Goal: Contribute content: Add original content to the website for others to see

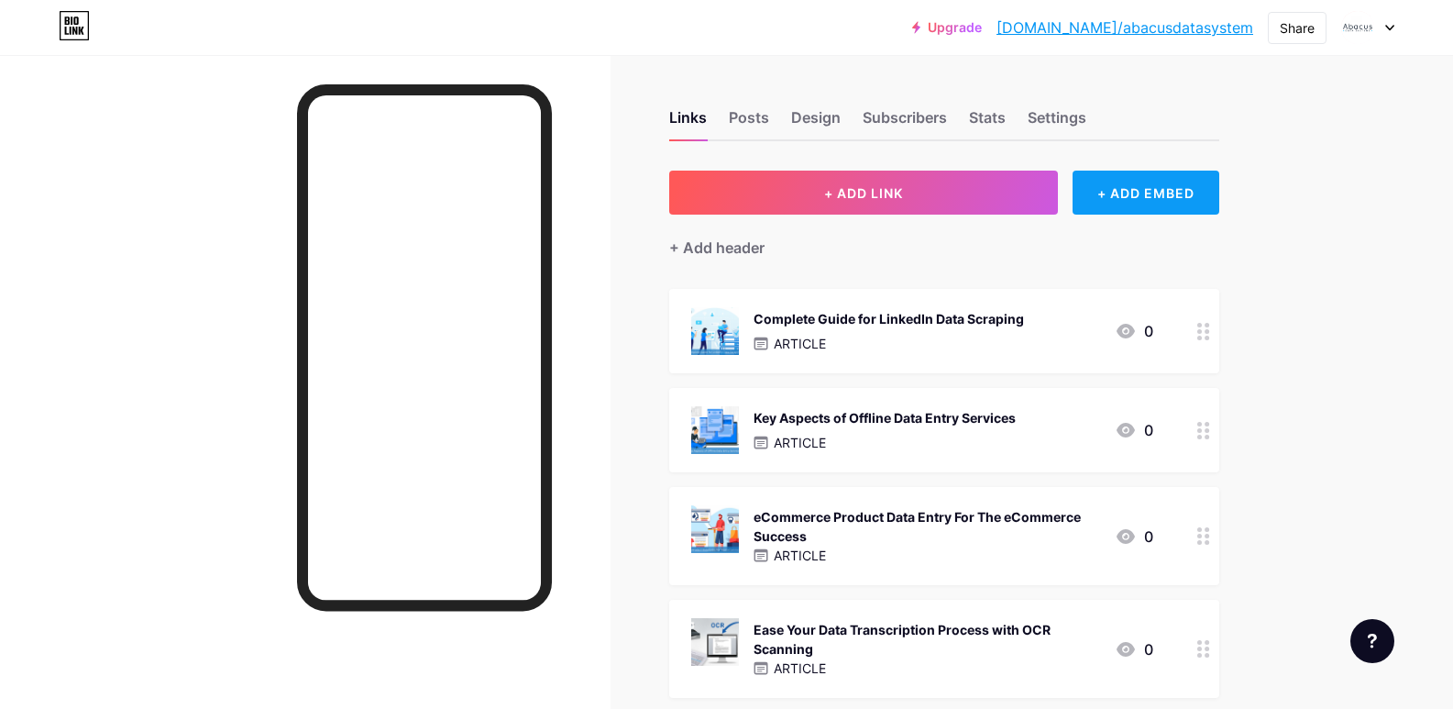
click at [1133, 190] on div "+ ADD EMBED" at bounding box center [1146, 193] width 146 height 44
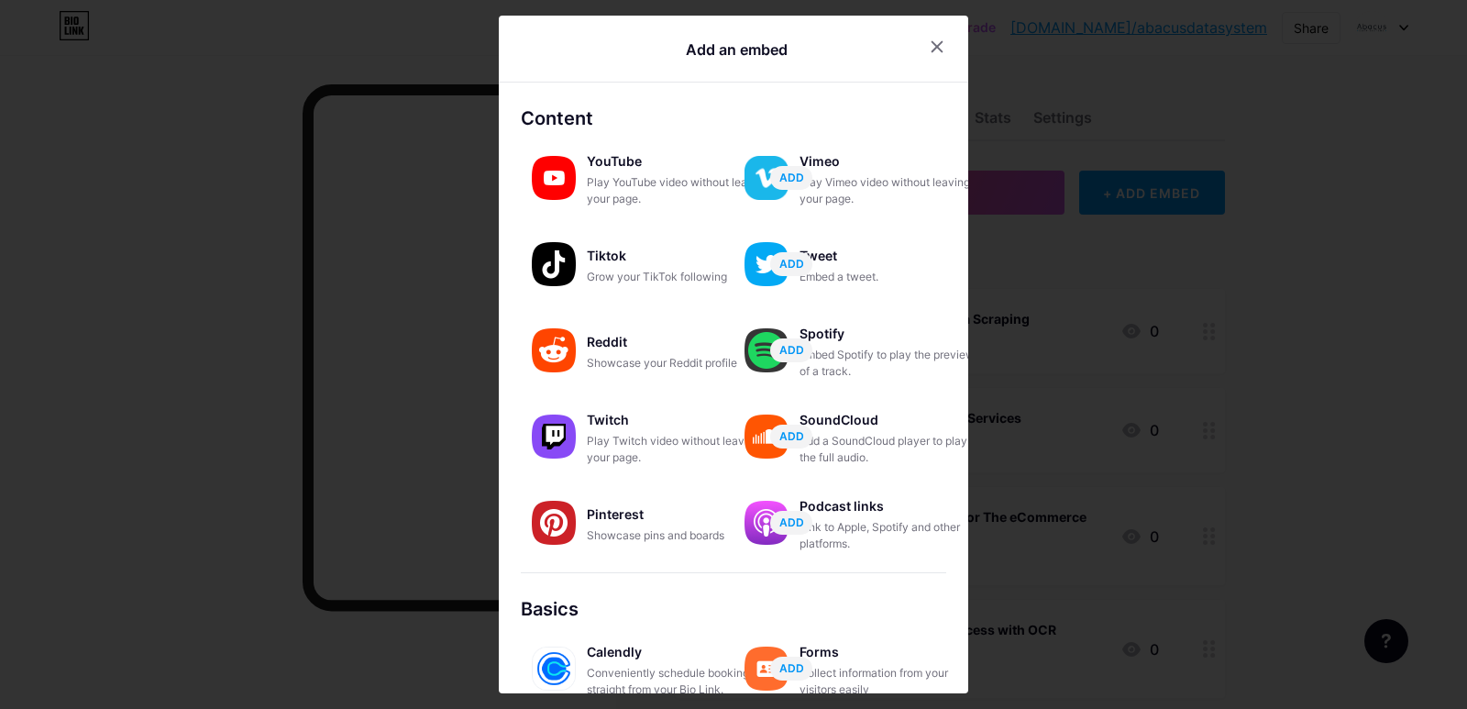
scroll to position [257, 0]
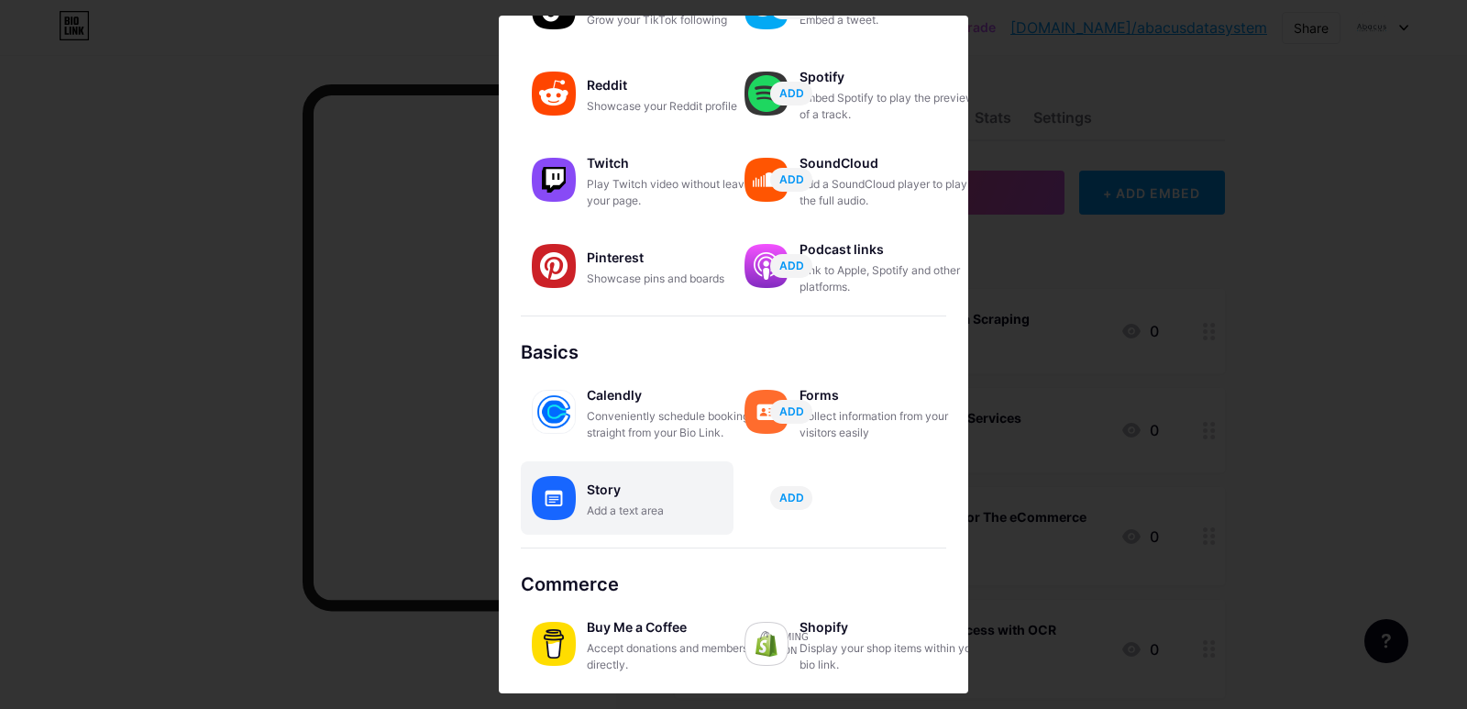
click at [675, 486] on div "Story" at bounding box center [678, 490] width 183 height 26
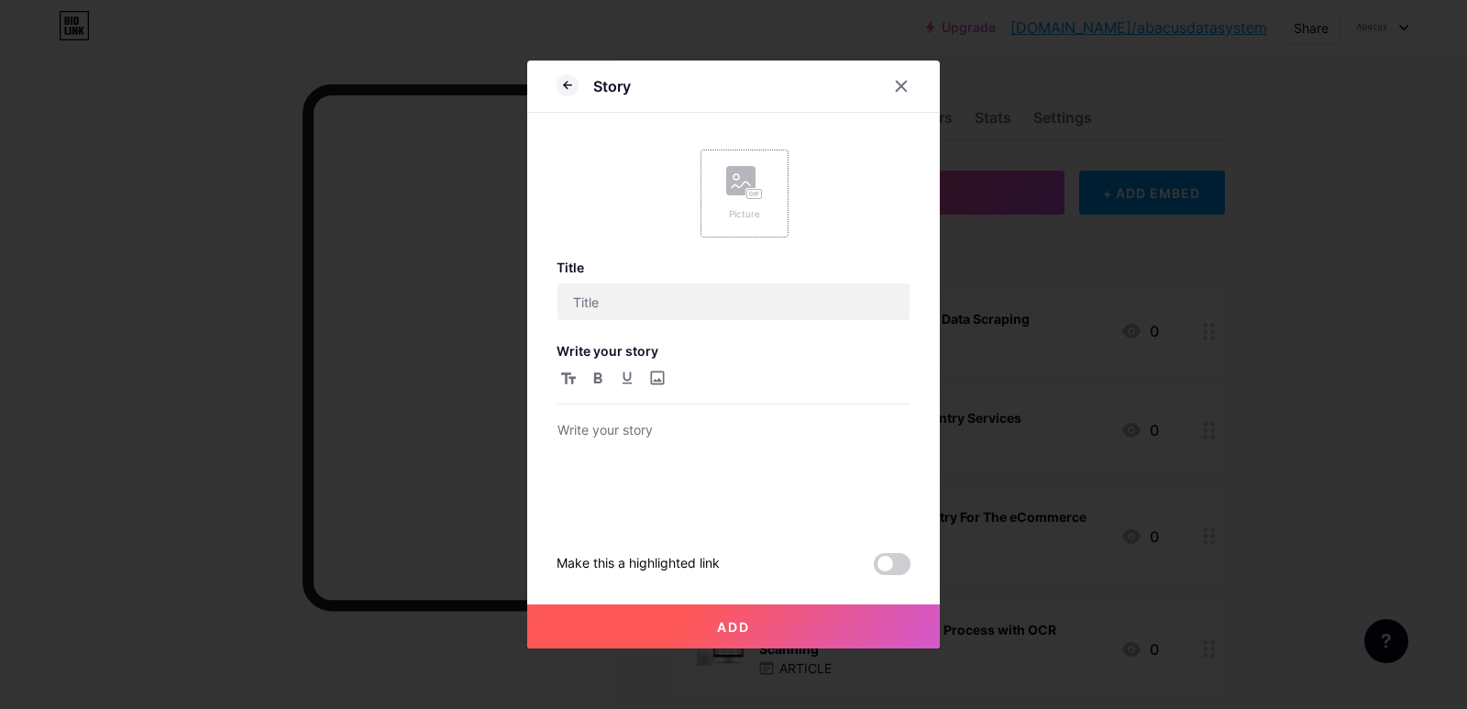
click at [769, 215] on div "Picture" at bounding box center [745, 193] width 88 height 88
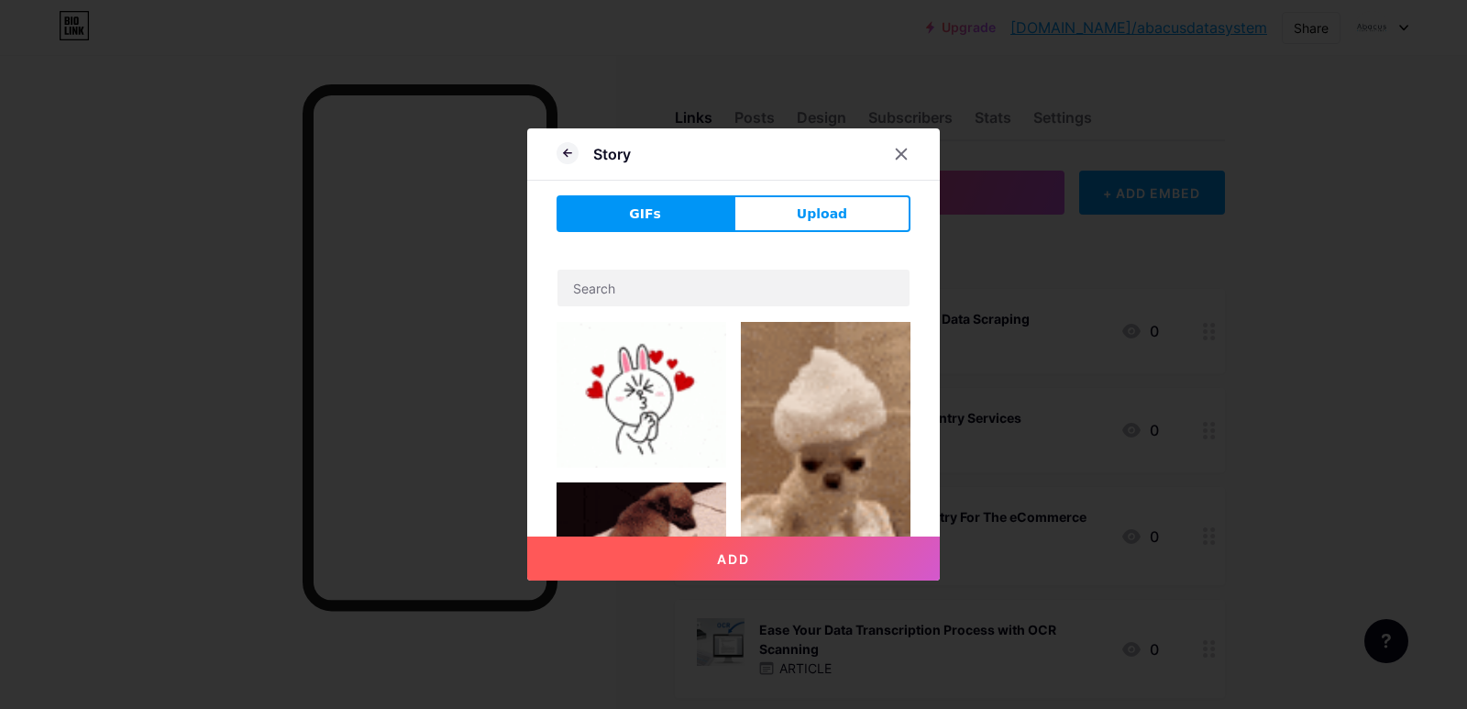
click at [807, 232] on div "GIFs Upload Add Make this a highlighted link" at bounding box center [734, 373] width 354 height 356
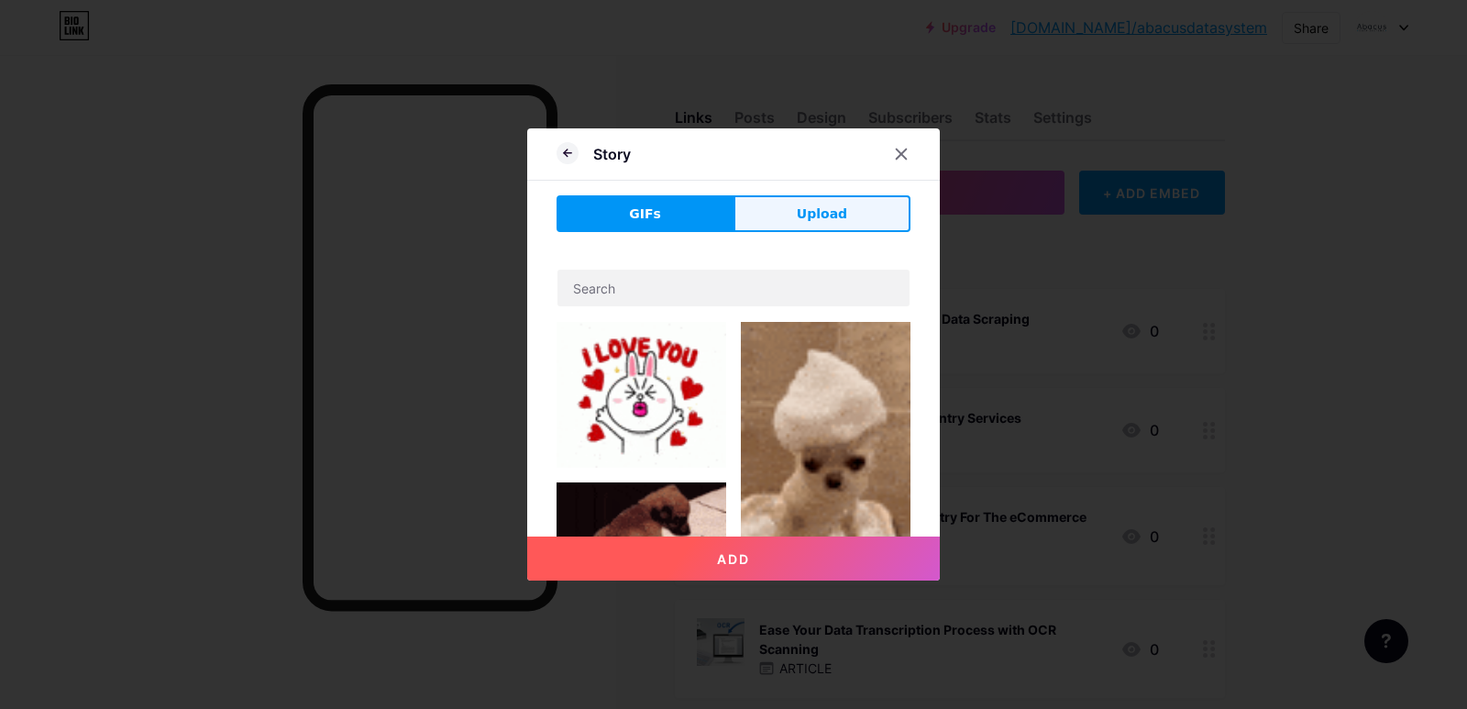
click at [815, 216] on span "Upload" at bounding box center [822, 213] width 50 height 19
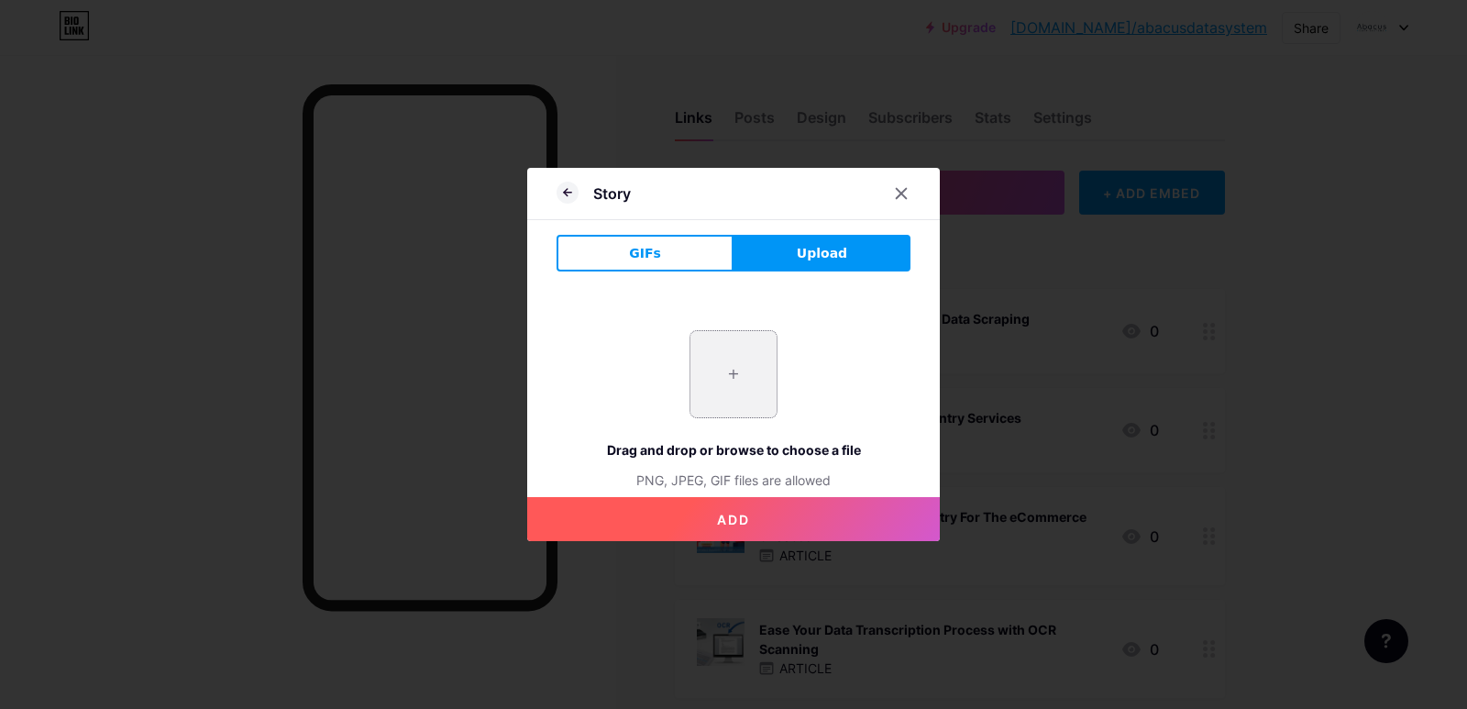
click at [745, 374] on input "file" at bounding box center [733, 374] width 86 height 86
type input "C:\fakepath\imgi_5_Magento-Product-Data-Entry-Services-to-Boost-eCommerce-Store…"
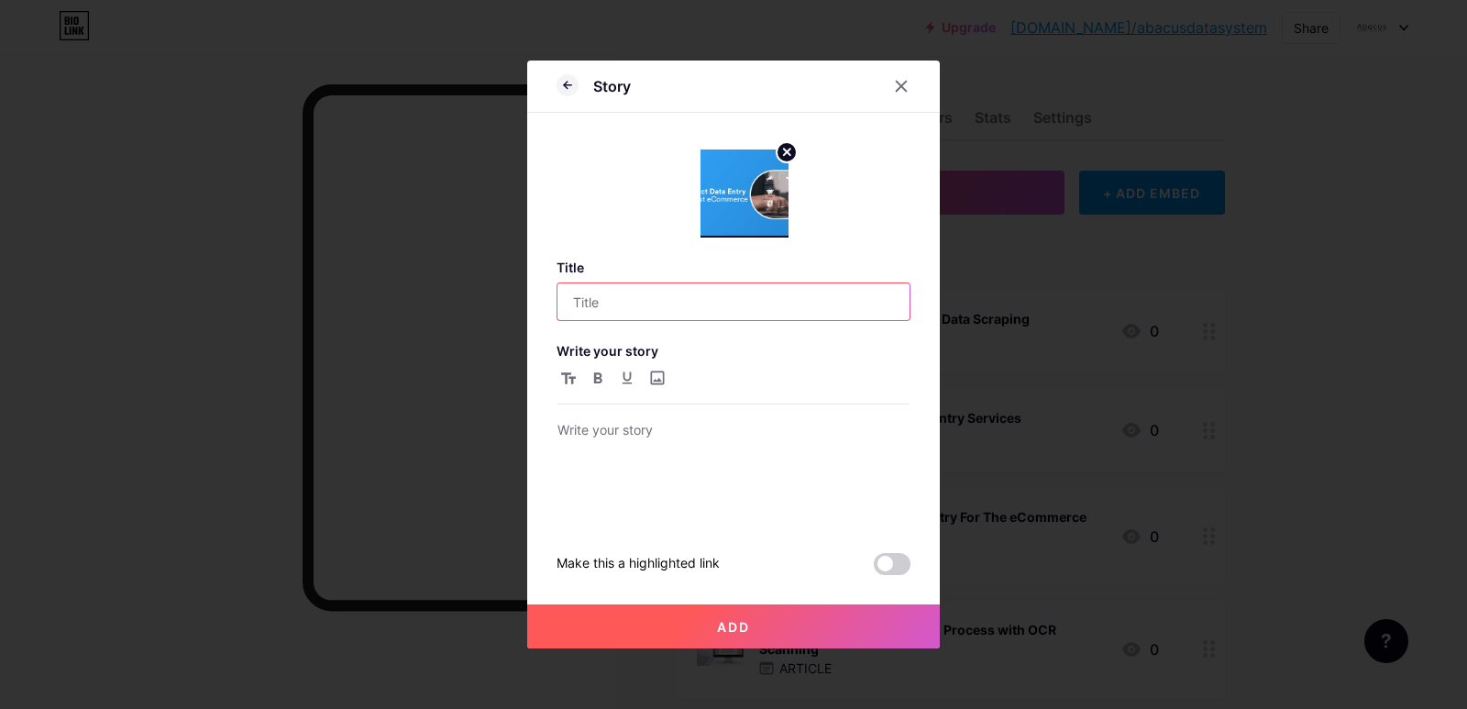
click at [658, 299] on input "text" at bounding box center [734, 301] width 352 height 37
paste input "Boost eCommerce Sales with Magento Data Entry"
type input "Boost eCommerce Sales with Magento Data Entry"
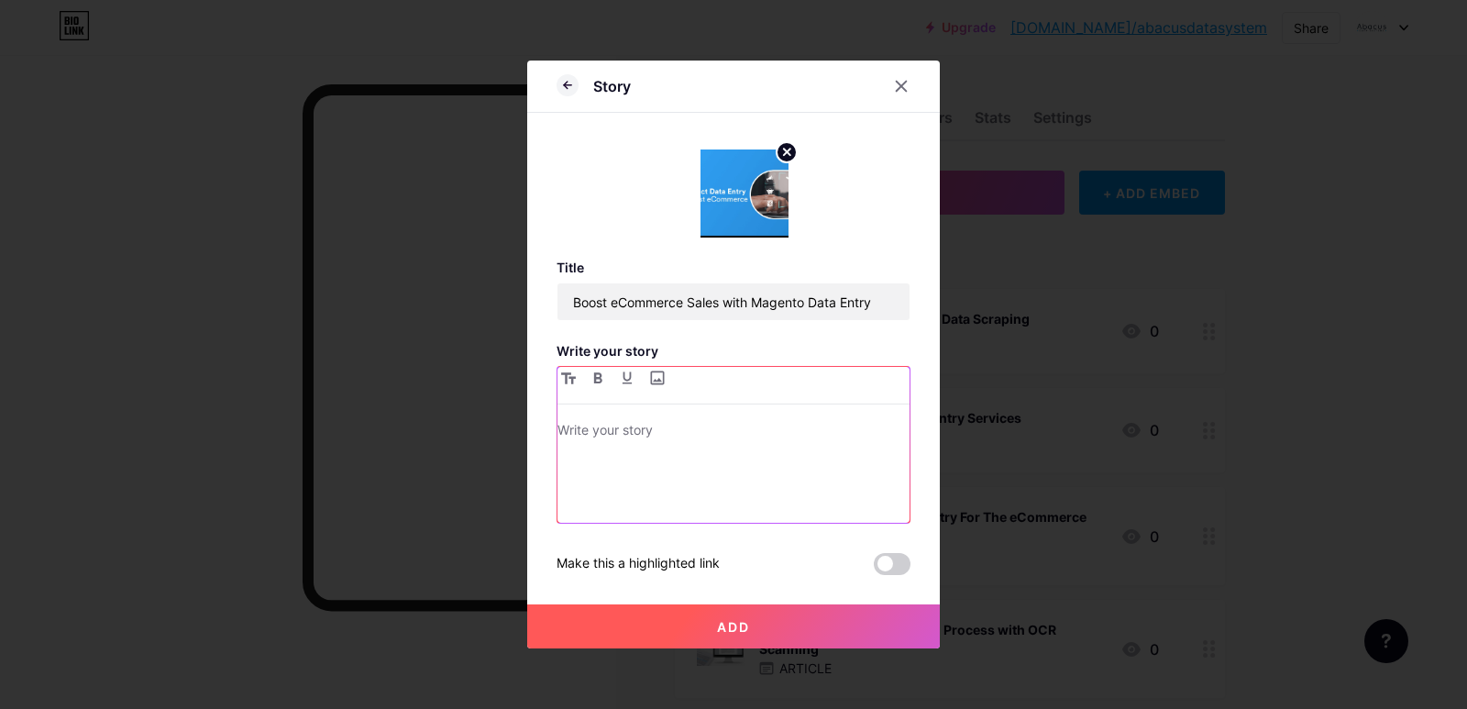
click at [748, 490] on div at bounding box center [734, 471] width 352 height 104
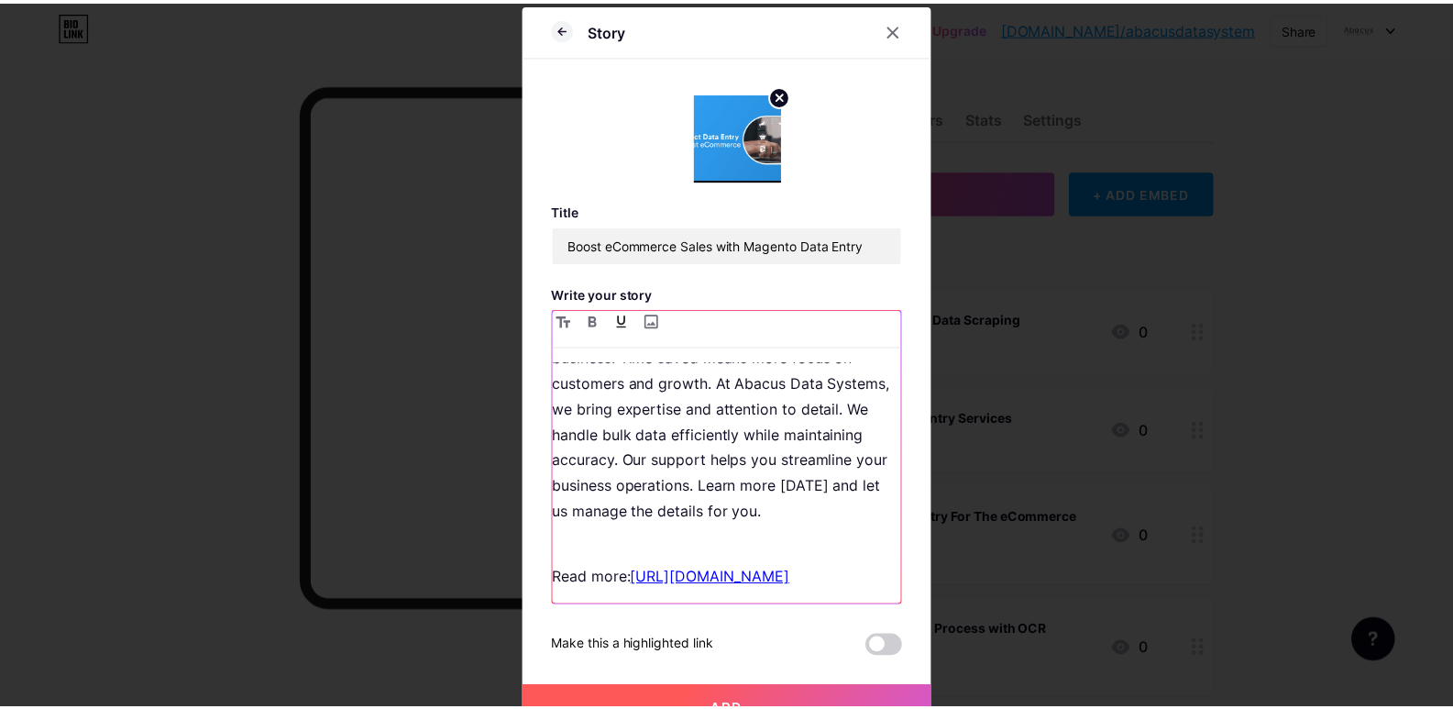
scroll to position [171, 0]
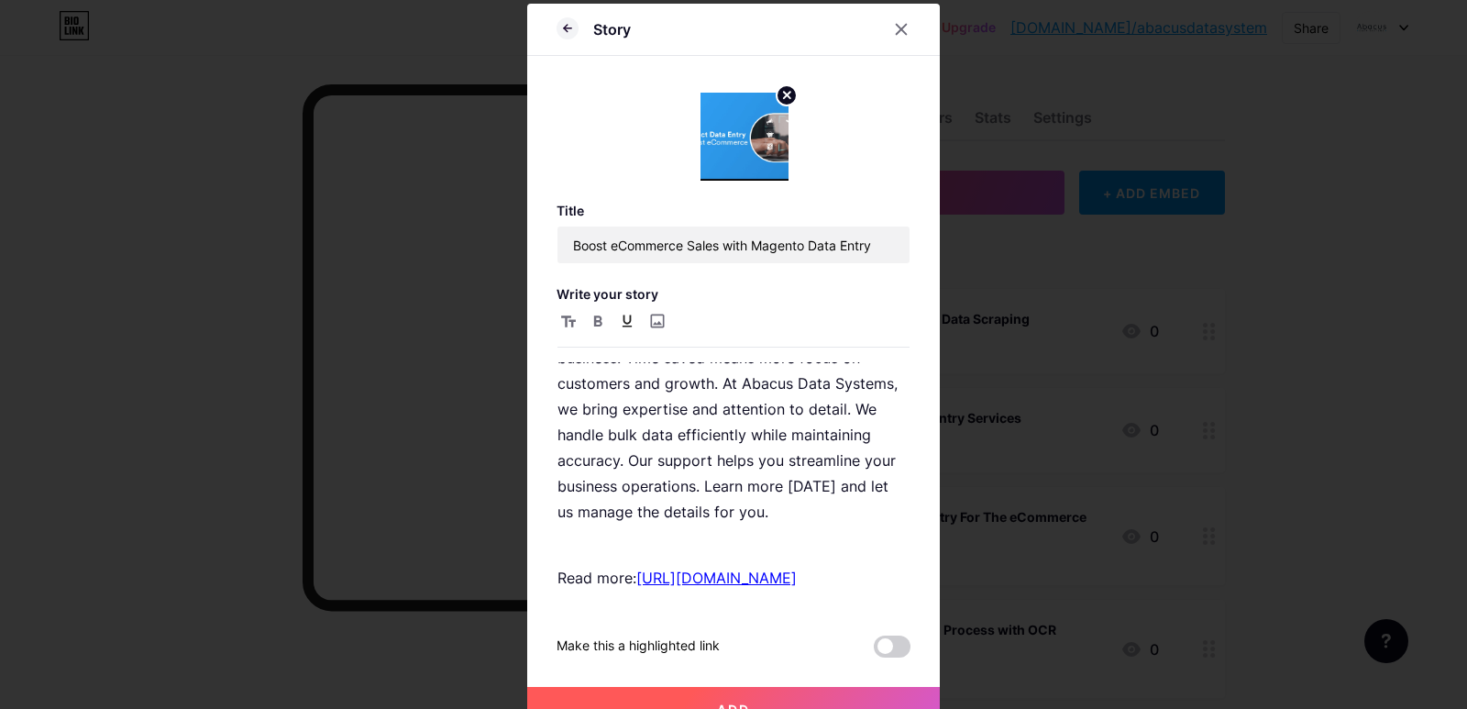
click at [818, 698] on button "Add" at bounding box center [733, 709] width 413 height 44
